Goal: Find specific page/section: Find specific page/section

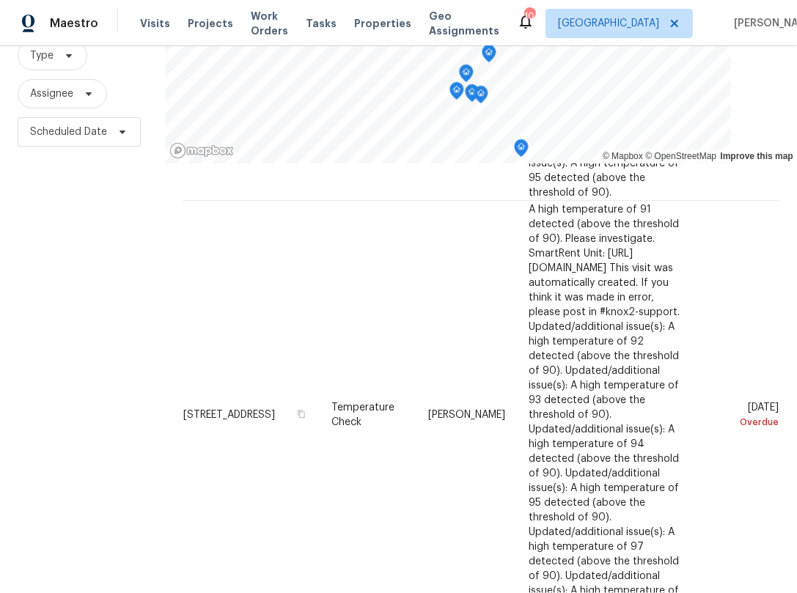
scroll to position [202, 0]
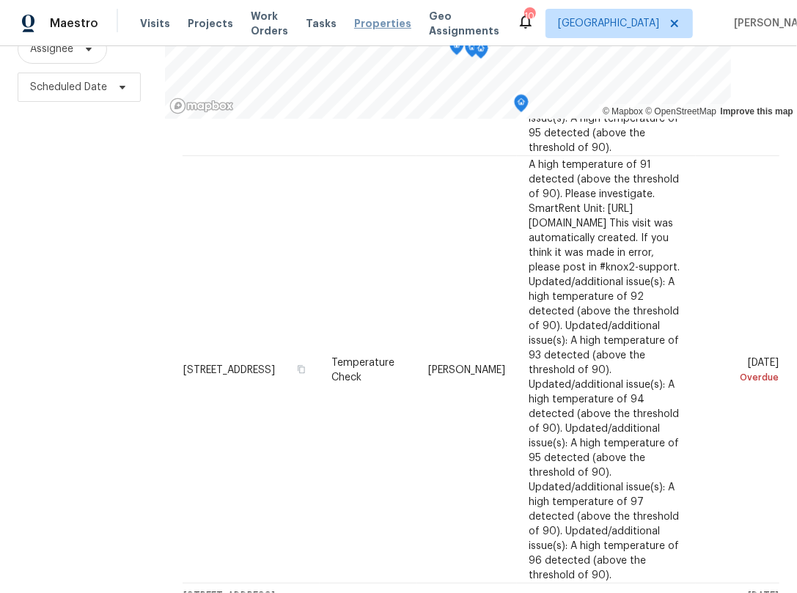
click at [357, 19] on span "Properties" at bounding box center [382, 23] width 57 height 15
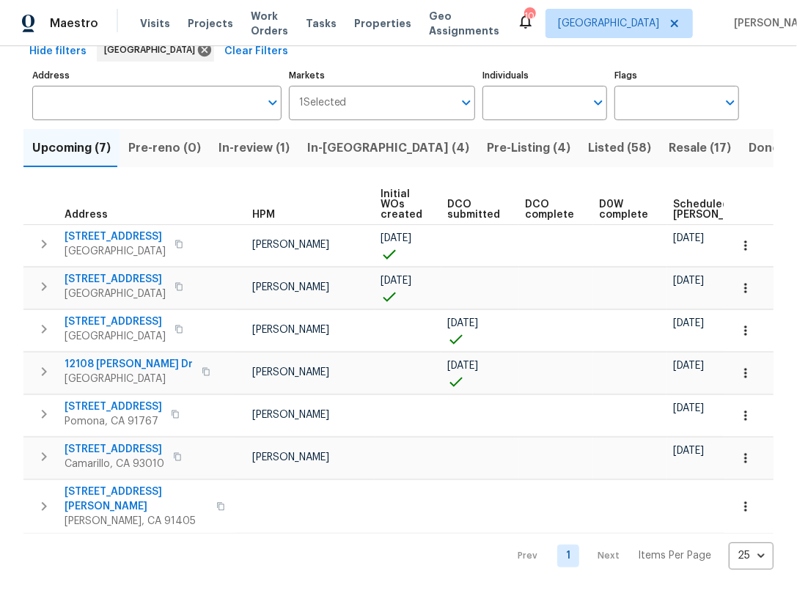
scroll to position [0, 73]
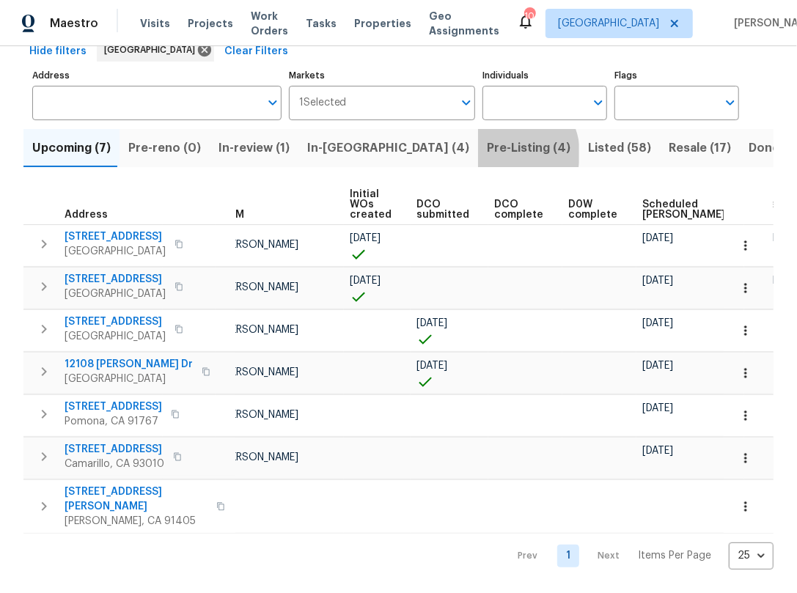
click at [487, 138] on span "Pre-Listing (4)" at bounding box center [529, 148] width 84 height 21
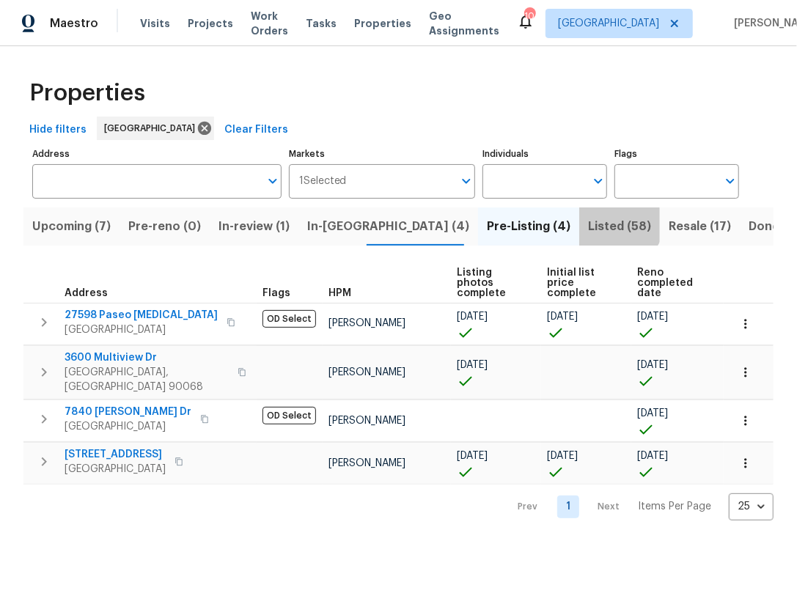
click at [588, 217] on span "Listed (58)" at bounding box center [619, 226] width 63 height 21
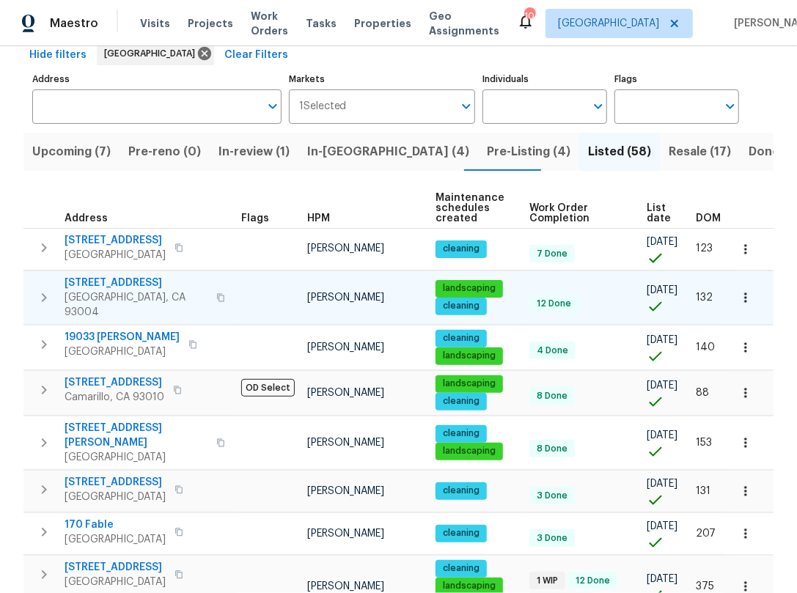
scroll to position [73, 0]
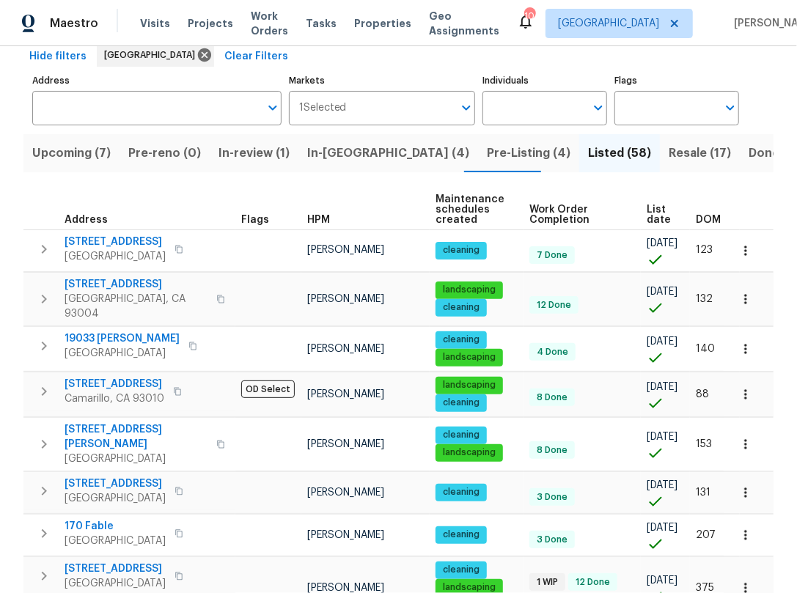
click at [322, 207] on th "HPM" at bounding box center [365, 210] width 128 height 40
click at [321, 212] on th "HPM" at bounding box center [365, 210] width 128 height 40
click at [321, 213] on th "HPM" at bounding box center [365, 210] width 128 height 40
click at [319, 218] on span "HPM" at bounding box center [318, 220] width 23 height 10
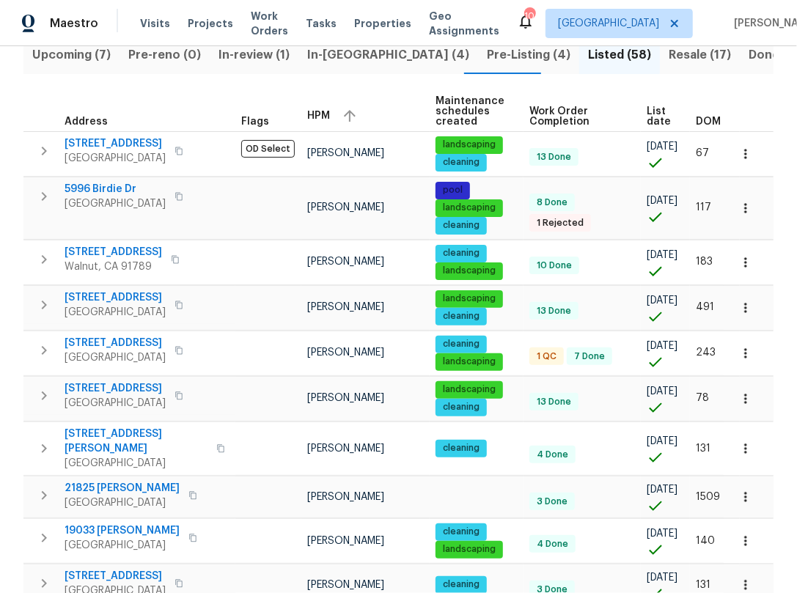
scroll to position [170, 0]
